Goal: Task Accomplishment & Management: Manage account settings

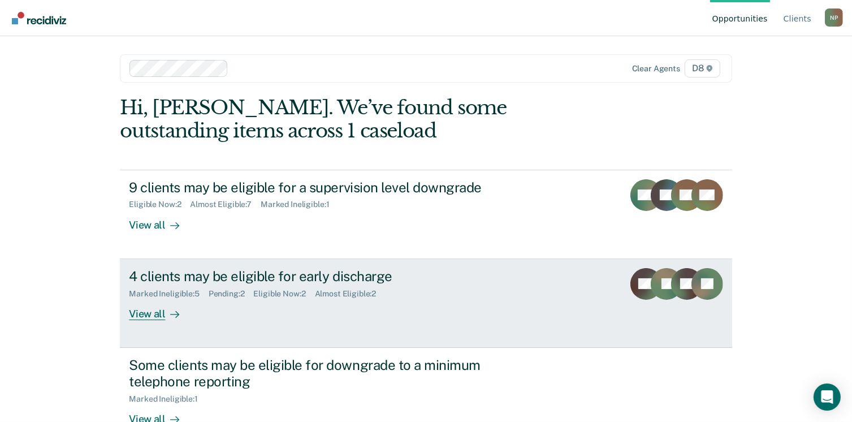
click at [143, 315] on div "View all" at bounding box center [160, 309] width 63 height 22
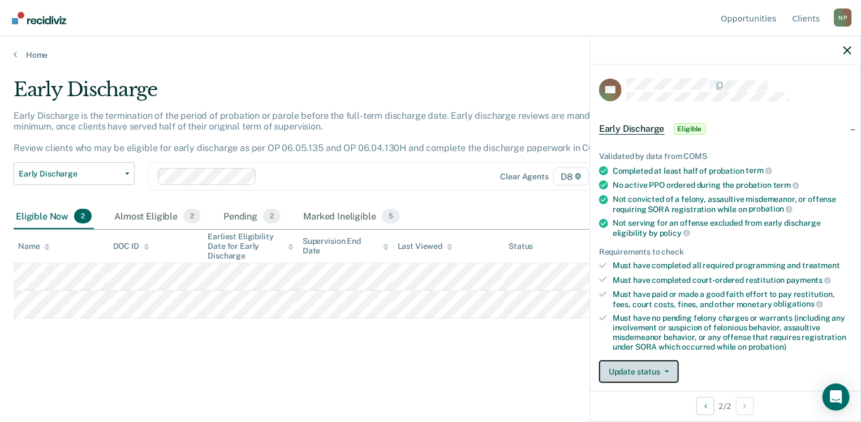
click at [636, 364] on button "Update status" at bounding box center [639, 371] width 80 height 23
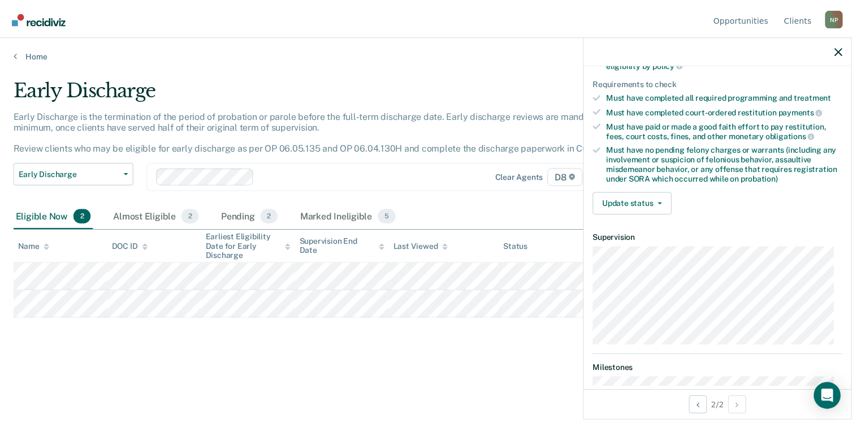
scroll to position [175, 0]
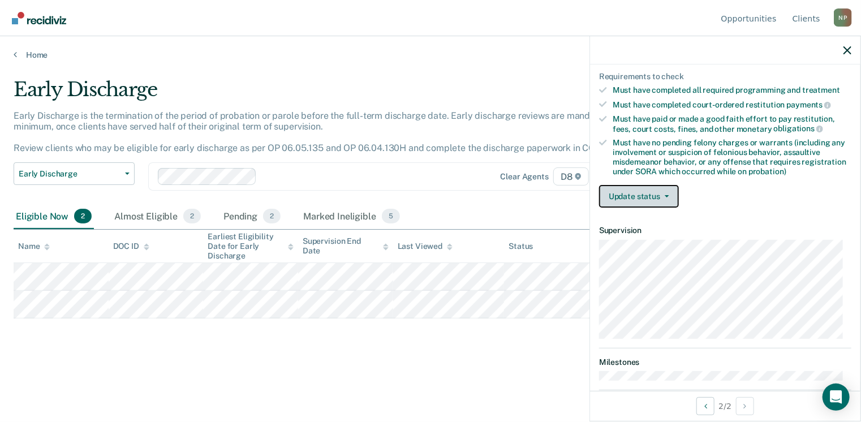
click at [632, 195] on button "Update status" at bounding box center [639, 196] width 80 height 23
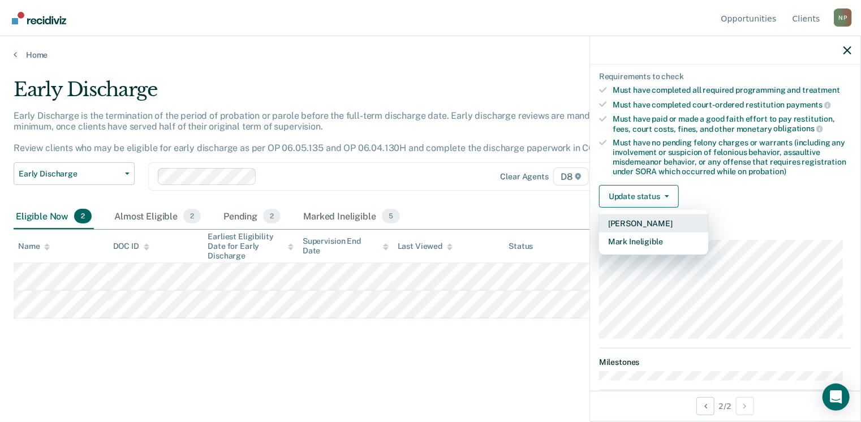
click at [633, 219] on button "[PERSON_NAME]" at bounding box center [653, 223] width 109 height 18
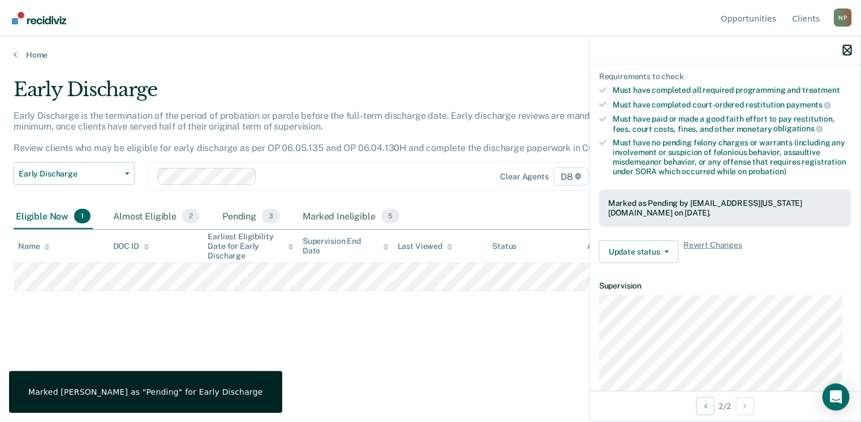
click at [850, 46] on button "button" at bounding box center [847, 50] width 8 height 10
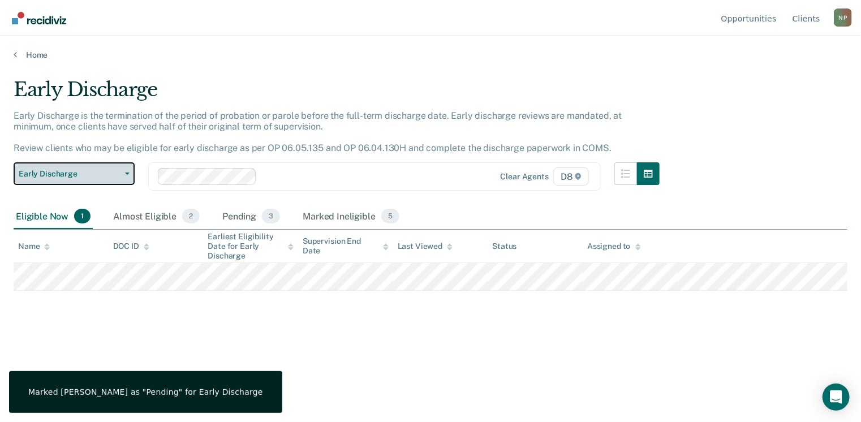
click at [115, 170] on span "Early Discharge" at bounding box center [70, 174] width 102 height 10
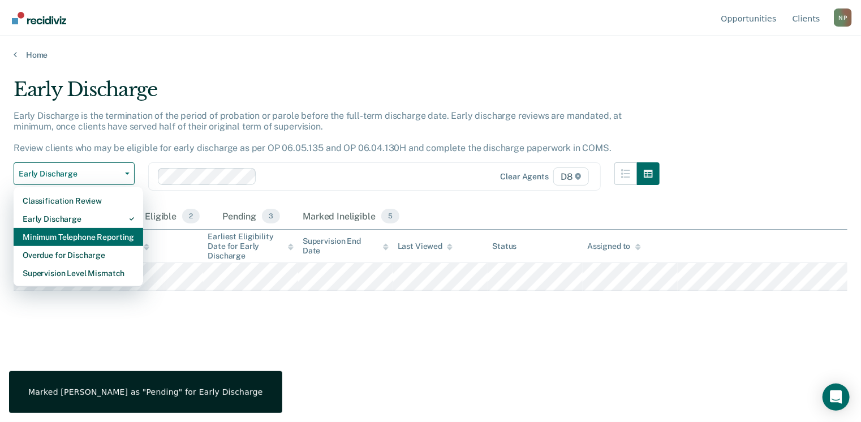
click at [45, 237] on div "Minimum Telephone Reporting" at bounding box center [78, 237] width 111 height 18
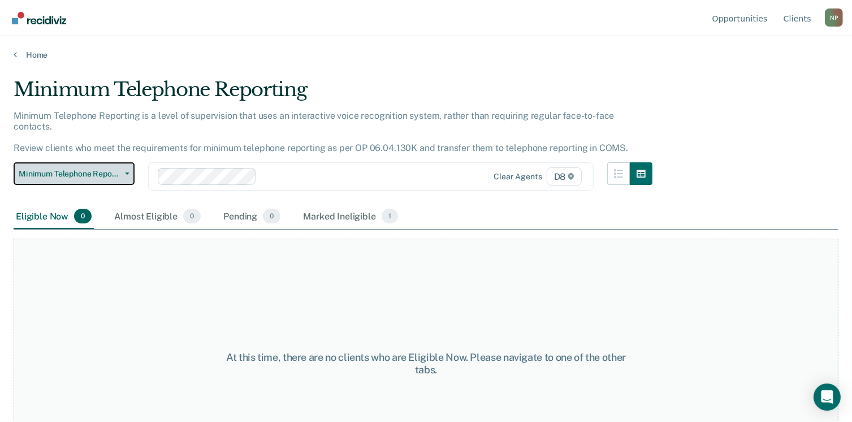
click at [68, 169] on span "Minimum Telephone Reporting" at bounding box center [70, 174] width 102 height 10
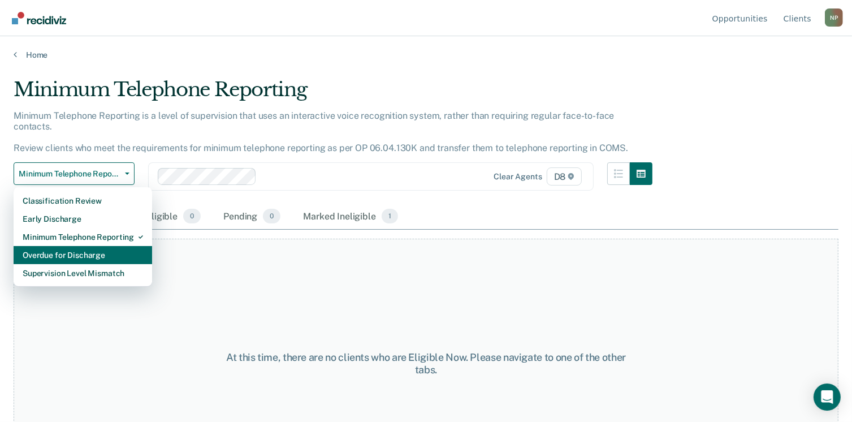
click at [47, 246] on div "Overdue for Discharge" at bounding box center [83, 255] width 120 height 18
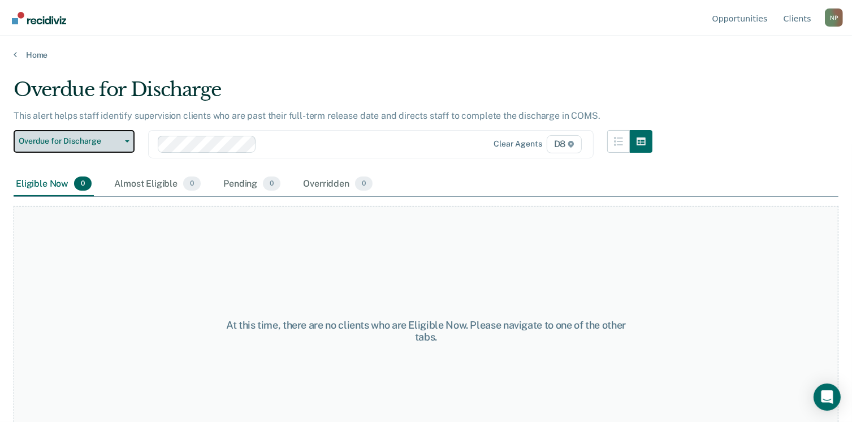
click at [67, 150] on button "Overdue for Discharge" at bounding box center [74, 141] width 121 height 23
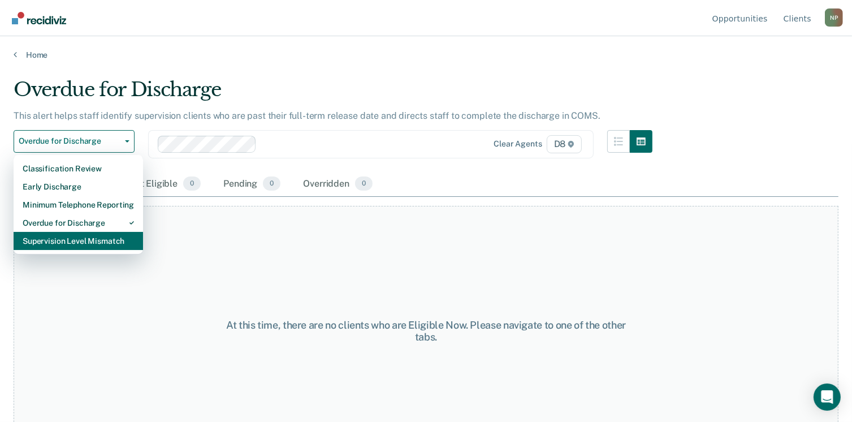
click at [48, 245] on div "Supervision Level Mismatch" at bounding box center [78, 241] width 111 height 18
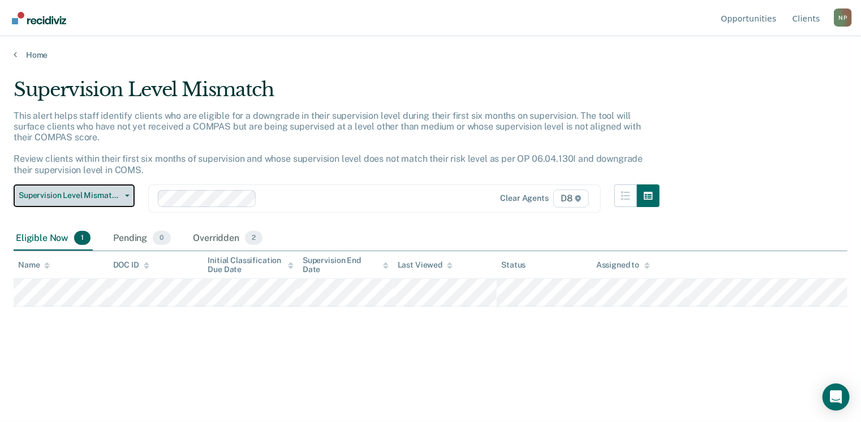
click at [48, 195] on span "Supervision Level Mismatch" at bounding box center [70, 196] width 102 height 10
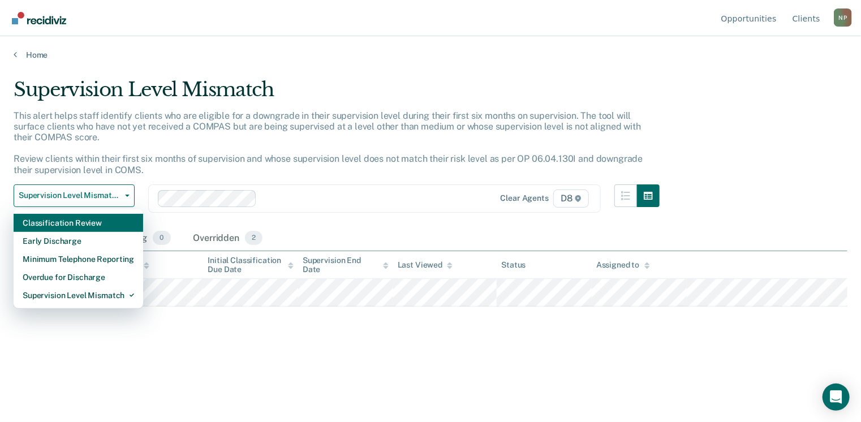
click at [43, 219] on div "Classification Review" at bounding box center [78, 223] width 111 height 18
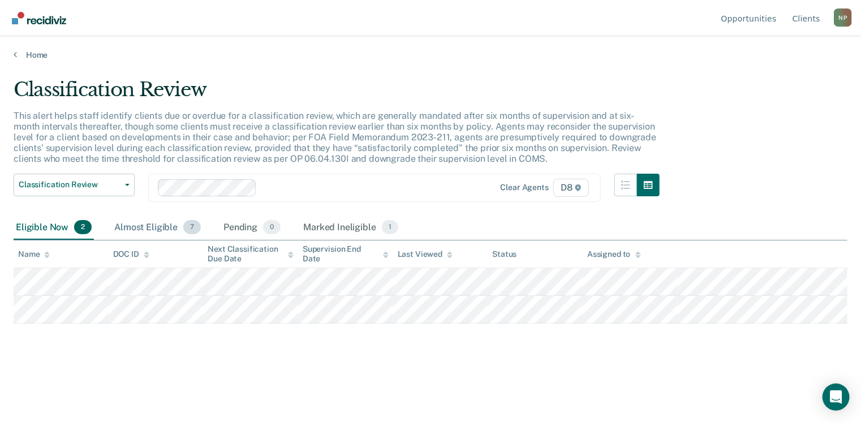
click at [132, 226] on div "Almost Eligible 7" at bounding box center [157, 227] width 91 height 25
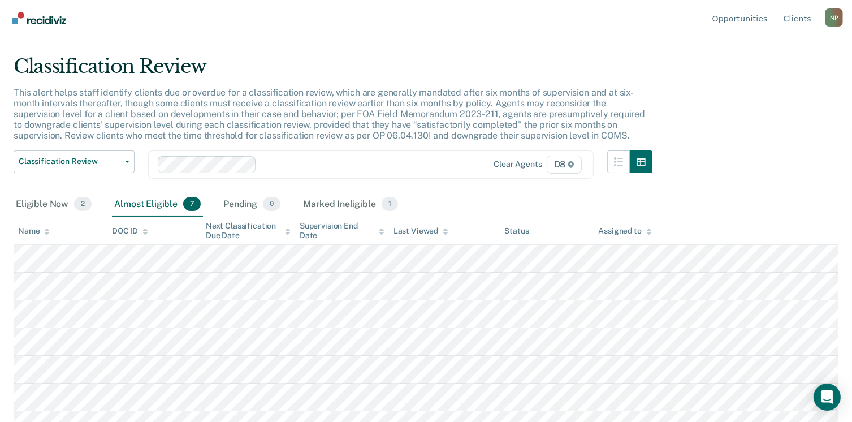
scroll to position [38, 0]
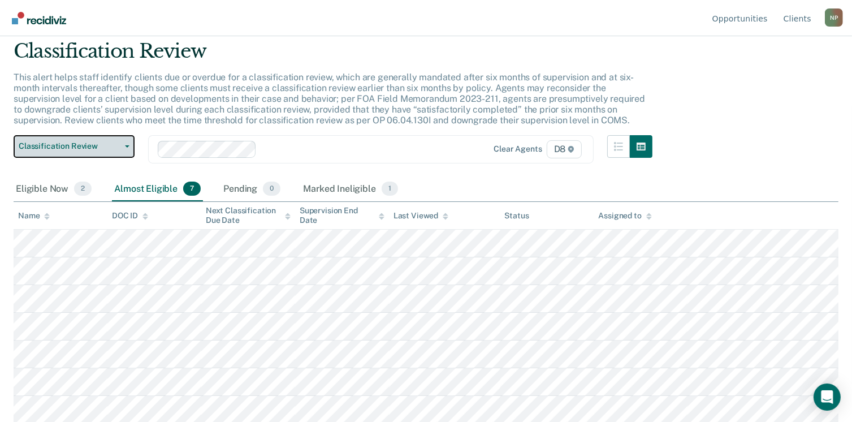
click at [57, 149] on span "Classification Review" at bounding box center [70, 146] width 102 height 10
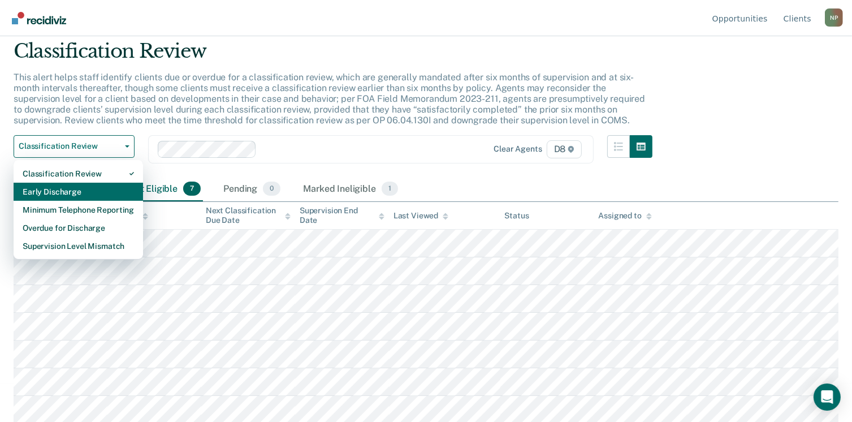
click at [48, 189] on div "Early Discharge" at bounding box center [78, 192] width 111 height 18
